Goal: Check status: Check status

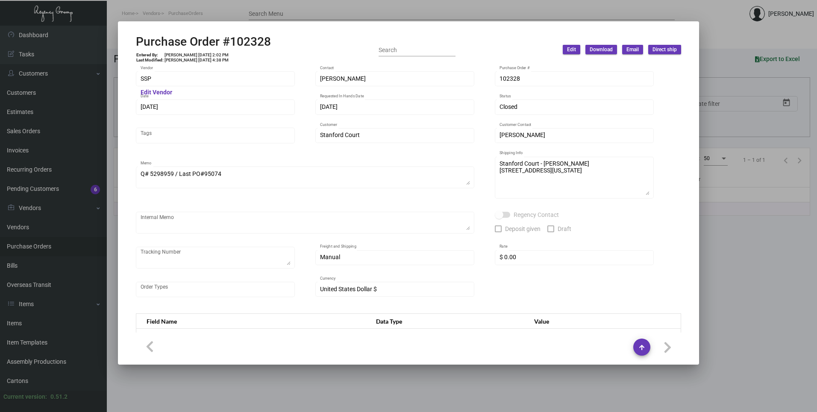
scroll to position [365, 0]
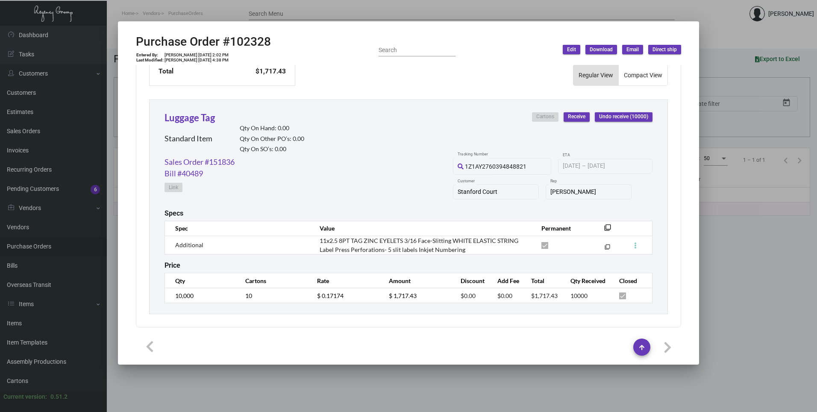
click at [275, 17] on div at bounding box center [408, 206] width 817 height 412
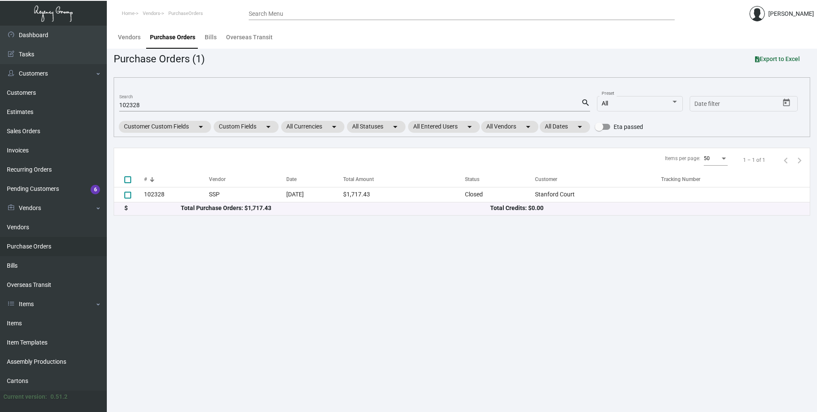
click at [132, 104] on input "102328" at bounding box center [350, 105] width 462 height 7
paste input "8081"
type input "108081"
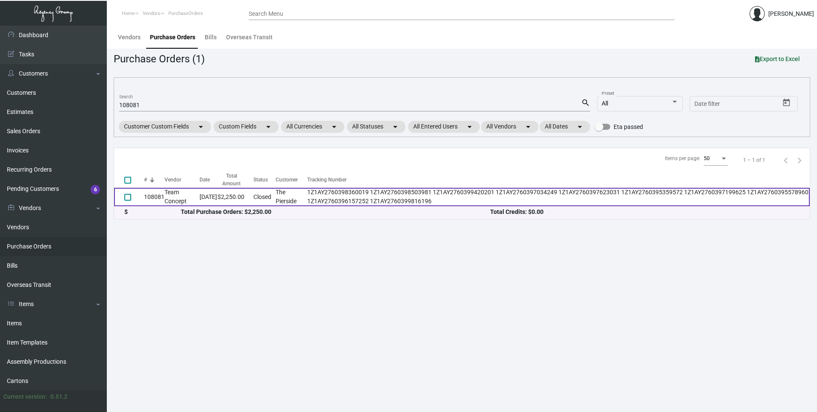
click at [238, 194] on td "$2,250.00" at bounding box center [236, 197] width 36 height 18
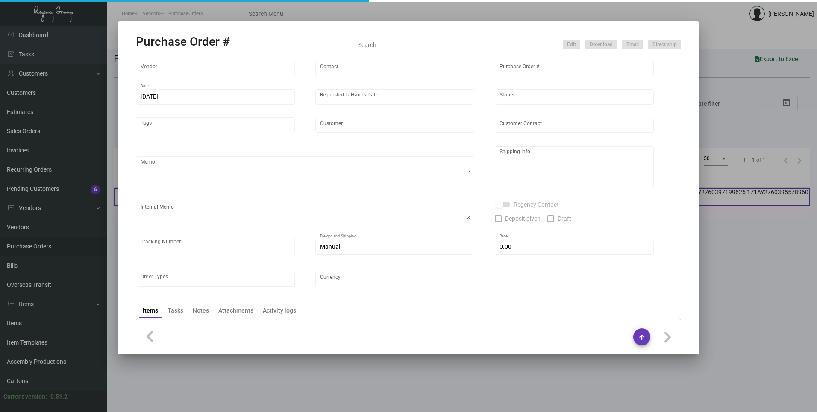
type input "Team Concept"
type input "[PERSON_NAME]"
type input "108081"
type input "[DATE]"
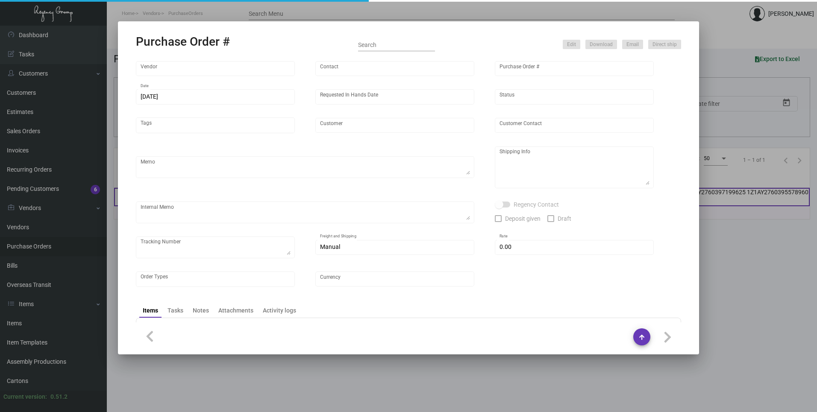
type input "The Pierside"
type input "[PERSON_NAME]"
type textarea "Reorder - Purchase Order #105473 / Please reach out to SH for UPS labels."
type textarea "Regency Group LA [STREET_ADDRESS]"
type textarea "Label provided to vendor to ship to LA Warehouse. UPS Ground Cost $94.40"
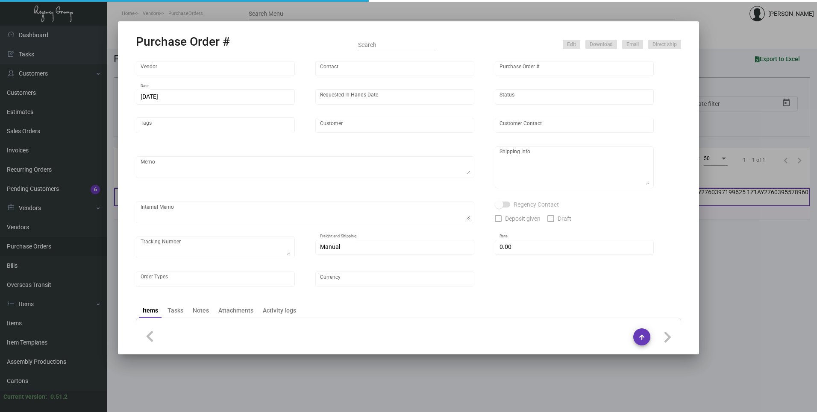
type textarea "1Z1AY2760398360019 1Z1AY2760398503981 1Z1AY2760399420201 1Z1AY2760397034249 1Z1…"
type input "$ 0.00"
type input "United States Dollar $"
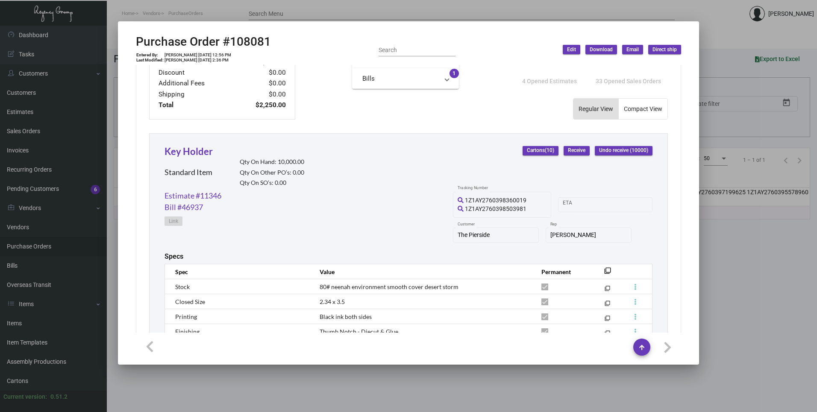
scroll to position [415, 0]
